Goal: Task Accomplishment & Management: Use online tool/utility

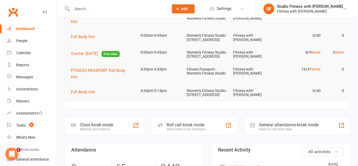
click at [133, 129] on div at bounding box center [136, 125] width 6 height 6
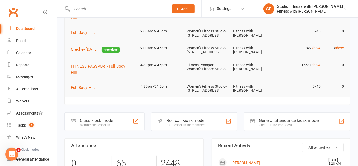
scroll to position [75, 0]
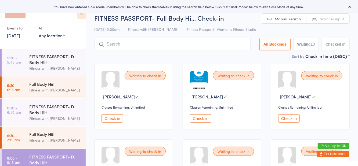
click at [56, 42] on div "Events for [DATE] [DATE] [DATE] Sun Mon Tue Wed Thu Fri Sat 40 28 29 30 01 02 0…" at bounding box center [43, 22] width 86 height 45
click at [59, 36] on select "Any location Women's Fitness Studio- [STREET_ADDRESS], [GEOGRAPHIC_DATA] Fitnes…" at bounding box center [52, 35] width 27 height 6
select select "1"
click at [39, 32] on select "Any location Women's Fitness Studio- [STREET_ADDRESS], [GEOGRAPHIC_DATA] Fitnes…" at bounding box center [52, 35] width 27 height 6
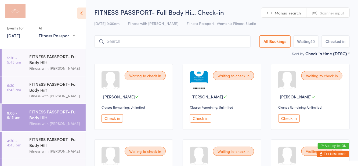
click at [243, 19] on div "[DATE] 9:00am Fitness with Zoe Fitness Passport- Women's Fitness Studio" at bounding box center [221, 23] width 255 height 9
click at [299, 47] on button "Waiting 10" at bounding box center [306, 41] width 26 height 12
select select "0"
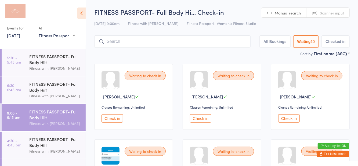
click at [200, 122] on button "Check in" at bounding box center [200, 118] width 21 height 8
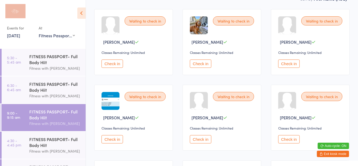
scroll to position [56, 0]
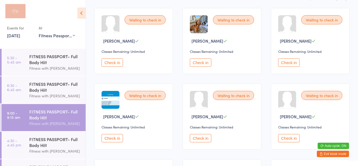
click at [201, 136] on button "Check in" at bounding box center [200, 138] width 21 height 8
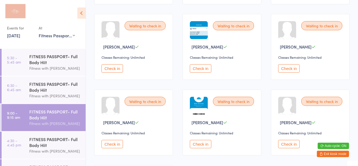
scroll to position [129, 0]
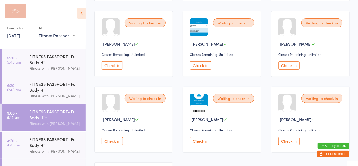
click at [199, 144] on button "Check in" at bounding box center [200, 141] width 21 height 8
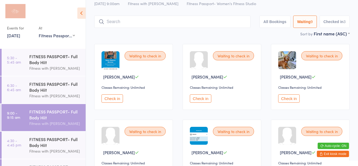
scroll to position [0, 0]
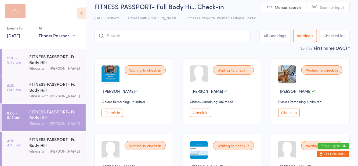
click at [217, 35] on input "search" at bounding box center [172, 36] width 156 height 12
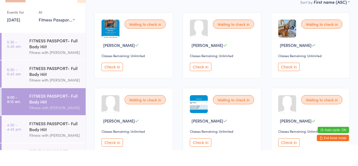
scroll to position [36, 0]
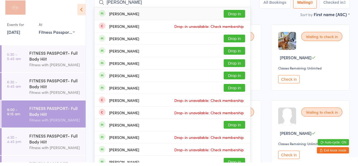
type input "Emily chitt"
click at [241, 20] on button "Drop in" at bounding box center [234, 17] width 21 height 8
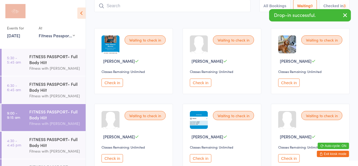
scroll to position [6, 0]
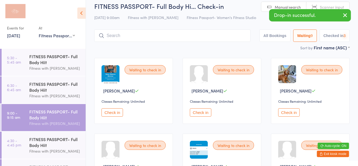
click at [260, 25] on div "FITNESS PASSPORT- Full Body Hi… Check-in 13 Oct 9:00am Fitness with Zoe Fitness…" at bounding box center [221, 23] width 255 height 43
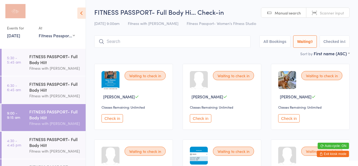
click at [291, 122] on button "Check in" at bounding box center [288, 118] width 21 height 8
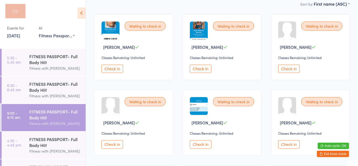
scroll to position [51, 0]
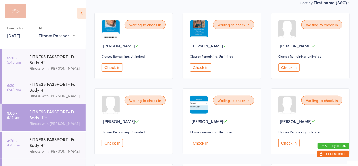
click at [201, 140] on button "Check in" at bounding box center [200, 143] width 21 height 8
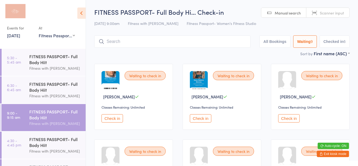
click at [122, 54] on div "Sort by First name (ASC) First name (ASC) First name (DESC) Last name (ASC) Las…" at bounding box center [221, 53] width 255 height 6
click at [132, 47] on input "search" at bounding box center [172, 41] width 156 height 12
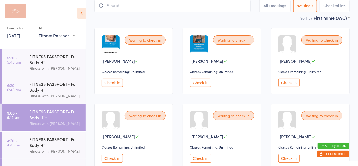
click at [266, 34] on div "Waiting to check in Angela Dabic Classes Remaining: Unlimited Check in Waiting …" at bounding box center [221, 136] width 265 height 227
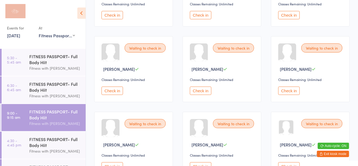
scroll to position [110, 0]
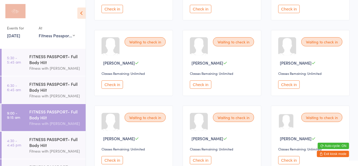
click at [289, 84] on button "Check in" at bounding box center [288, 85] width 21 height 8
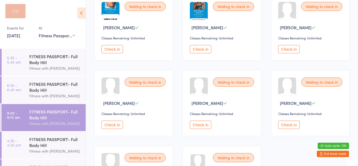
scroll to position [0, 0]
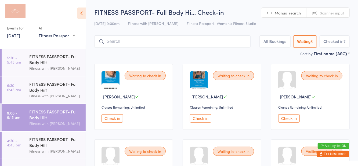
click at [112, 119] on button "Check in" at bounding box center [111, 118] width 21 height 8
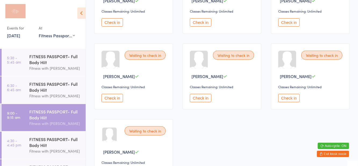
scroll to position [96, 0]
click at [199, 100] on button "Check in" at bounding box center [200, 98] width 21 height 8
click at [111, 98] on button "Check in" at bounding box center [111, 98] width 21 height 8
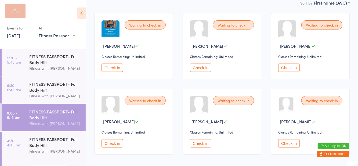
scroll to position [0, 0]
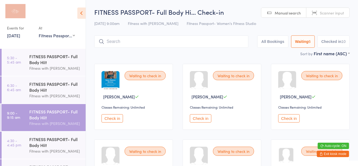
click at [116, 122] on button "Check in" at bounding box center [111, 118] width 21 height 8
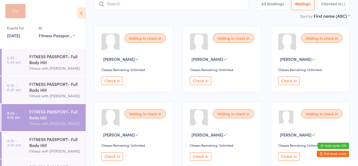
scroll to position [50, 0]
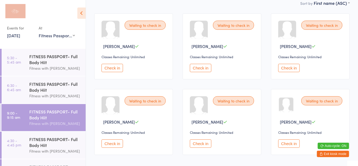
click at [286, 147] on button "Check in" at bounding box center [288, 144] width 21 height 8
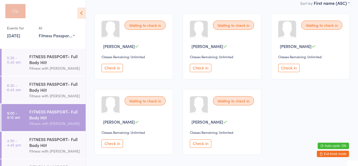
click at [112, 69] on button "Check in" at bounding box center [111, 68] width 21 height 8
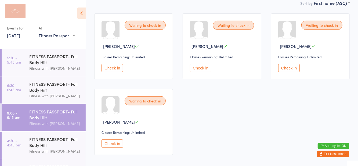
click at [110, 144] on button "Check in" at bounding box center [111, 144] width 21 height 8
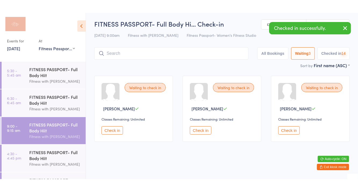
scroll to position [0, 0]
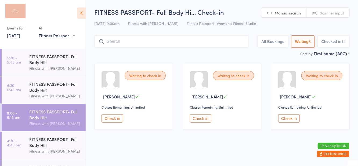
click at [154, 42] on input "search" at bounding box center [171, 41] width 154 height 12
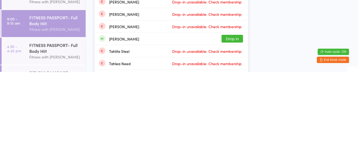
scroll to position [49, 0]
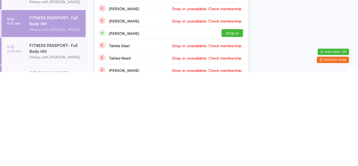
type input "Tahlia"
click at [234, 129] on button "Drop in" at bounding box center [231, 127] width 21 height 8
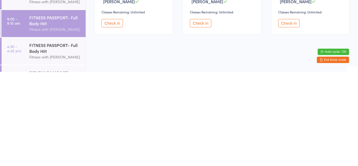
scroll to position [0, 0]
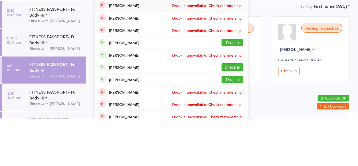
type input "Russell"
click at [153, 116] on div "Olivia Russell Check in" at bounding box center [171, 115] width 154 height 12
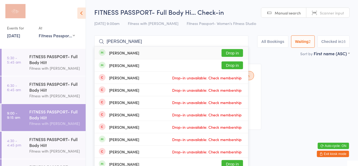
type input "Stephanie ry"
click at [235, 55] on button "Drop in" at bounding box center [231, 53] width 21 height 8
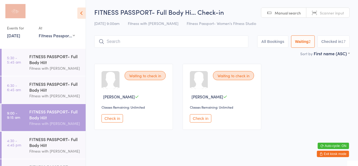
click at [77, 15] on icon at bounding box center [81, 13] width 8 height 11
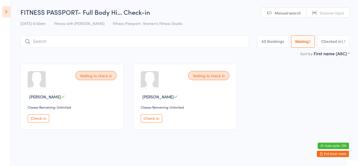
click at [45, 121] on button "Check in" at bounding box center [38, 118] width 21 height 8
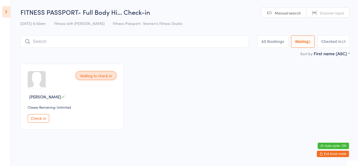
click at [35, 116] on button "Check in" at bounding box center [38, 118] width 21 height 8
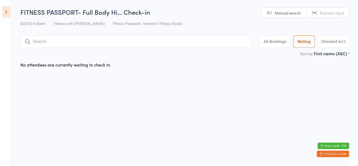
click at [125, 43] on input "search" at bounding box center [135, 41] width 230 height 12
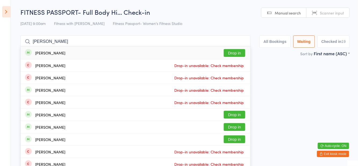
type input "Shailee"
click at [236, 55] on button "Drop in" at bounding box center [234, 53] width 21 height 8
